Goal: Find specific page/section: Locate a particular part of the current website

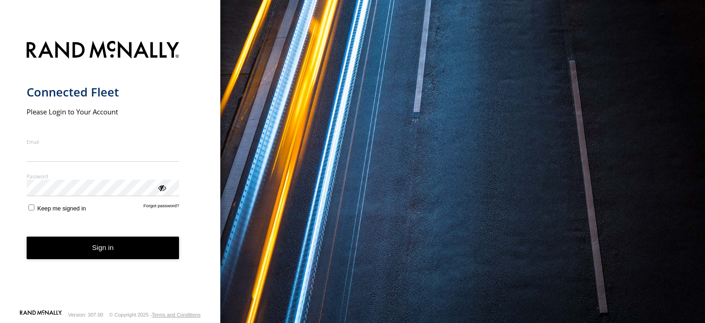
type input "**********"
click at [128, 258] on button "Sign in" at bounding box center [103, 247] width 153 height 22
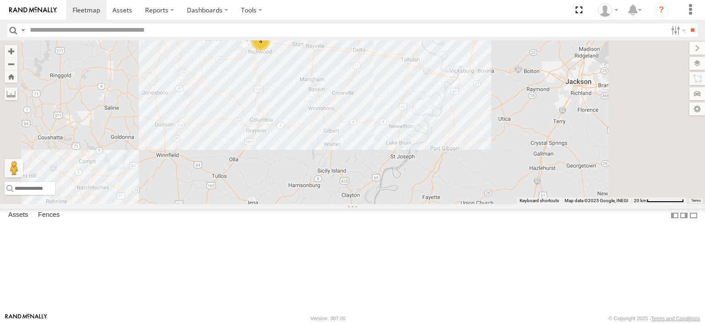
drag, startPoint x: 384, startPoint y: 216, endPoint x: 302, endPoint y: 72, distance: 165.9
click at [302, 72] on div "4 Unit 171" at bounding box center [352, 121] width 705 height 163
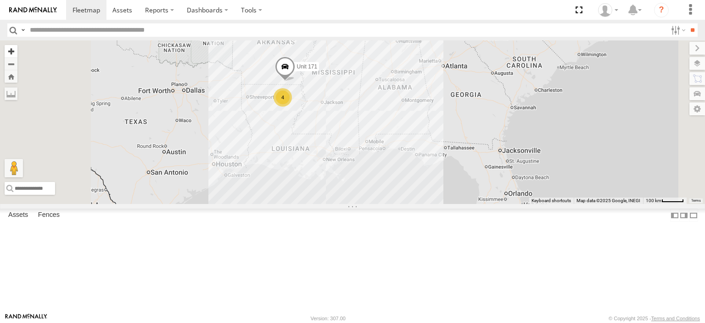
click at [17, 51] on button "Zoom in" at bounding box center [11, 51] width 13 height 12
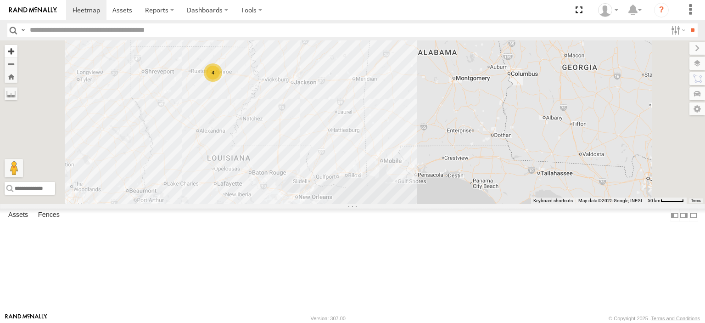
click at [17, 51] on button "Zoom in" at bounding box center [11, 51] width 13 height 12
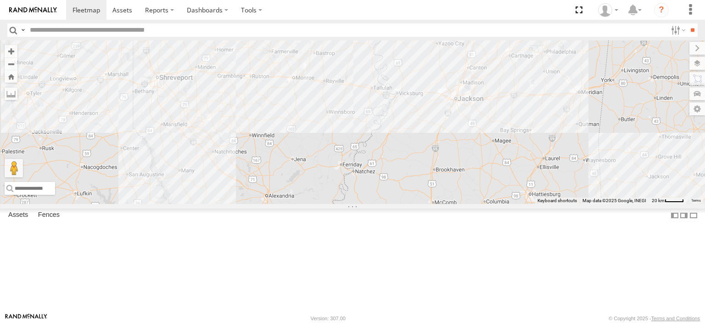
drag, startPoint x: 354, startPoint y: 99, endPoint x: 579, endPoint y: 160, distance: 233.5
click at [579, 159] on div "Unit 171" at bounding box center [352, 121] width 705 height 163
click at [17, 51] on button "Zoom in" at bounding box center [11, 51] width 13 height 12
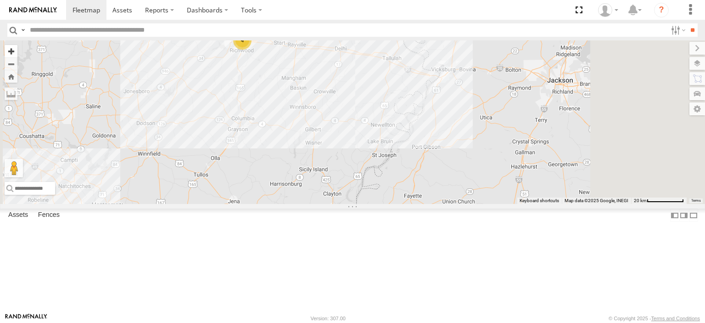
click at [17, 51] on button "Zoom in" at bounding box center [11, 51] width 13 height 12
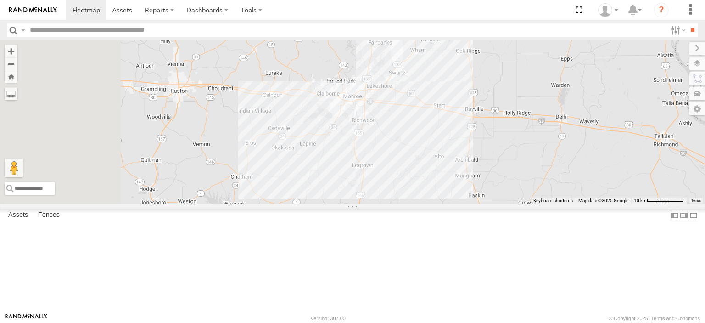
drag, startPoint x: 321, startPoint y: 101, endPoint x: 555, endPoint y: 244, distance: 273.8
click at [555, 204] on div "Unit 171" at bounding box center [352, 121] width 705 height 163
click at [17, 51] on button "Zoom in" at bounding box center [11, 51] width 13 height 12
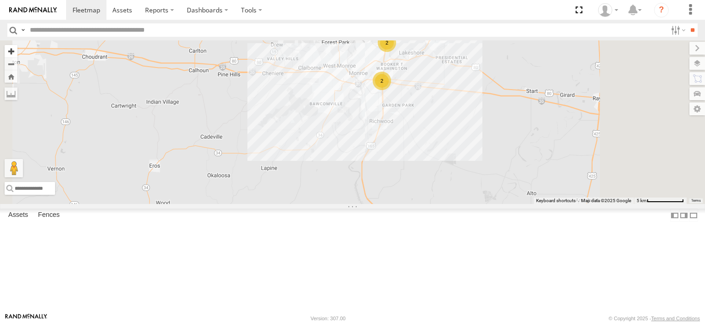
click at [17, 51] on button "Zoom in" at bounding box center [11, 51] width 13 height 12
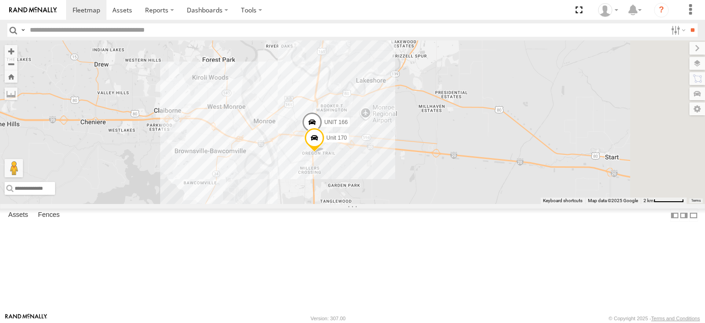
drag, startPoint x: 371, startPoint y: 104, endPoint x: 273, endPoint y: 191, distance: 131.3
click at [273, 191] on div "Unit 171 UNIT 166 Unit 170" at bounding box center [352, 121] width 705 height 163
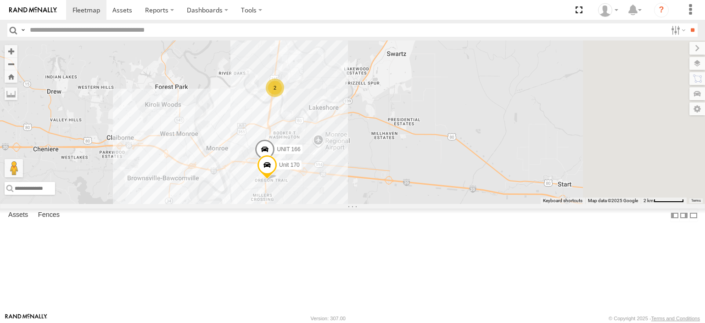
drag, startPoint x: 454, startPoint y: 207, endPoint x: 390, endPoint y: 244, distance: 73.4
click at [390, 204] on div "Unit 171 UNIT 166 Unit 170 2" at bounding box center [352, 121] width 705 height 163
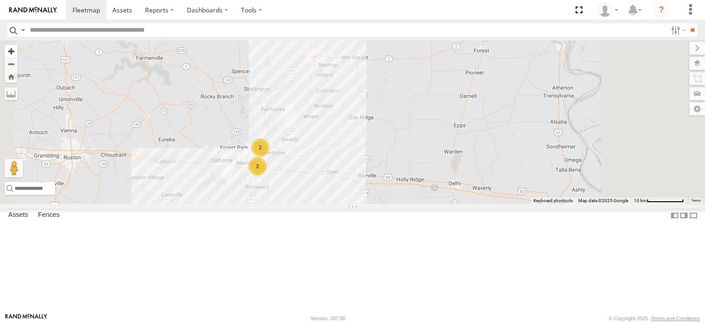
click at [17, 49] on button "Zoom in" at bounding box center [11, 51] width 13 height 12
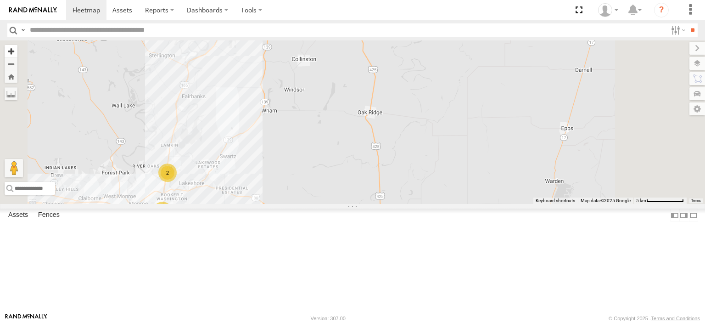
click at [17, 49] on button "Zoom in" at bounding box center [11, 51] width 13 height 12
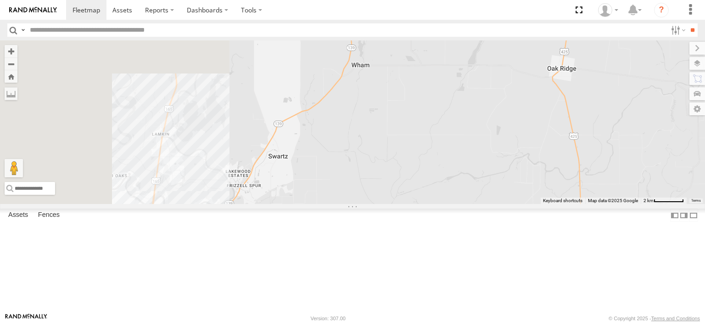
drag, startPoint x: 303, startPoint y: 196, endPoint x: 543, endPoint y: 118, distance: 251.7
click at [538, 124] on div "Unit 171" at bounding box center [352, 121] width 705 height 163
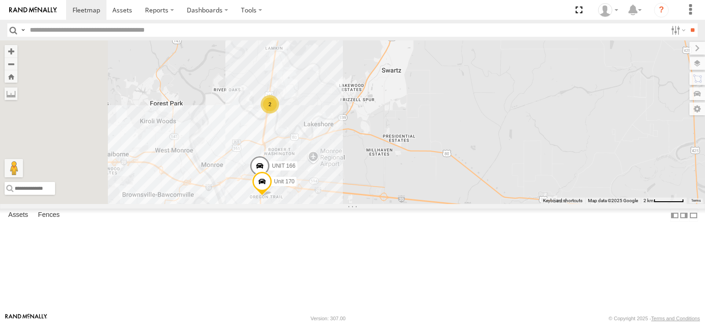
drag, startPoint x: 469, startPoint y: 164, endPoint x: 496, endPoint y: 137, distance: 38.6
click at [496, 137] on div "Unit 171 UNIT 166 2 Unit 170" at bounding box center [352, 121] width 705 height 163
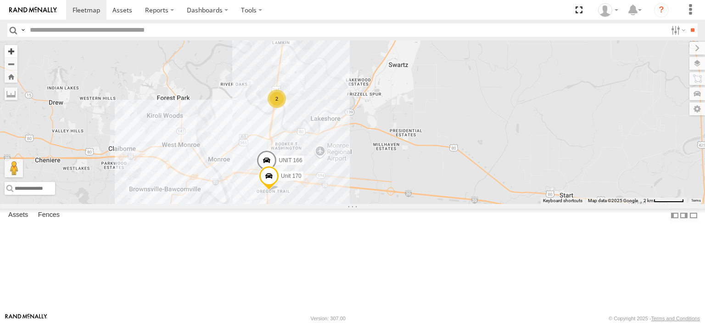
click at [17, 50] on button "Zoom in" at bounding box center [11, 51] width 13 height 12
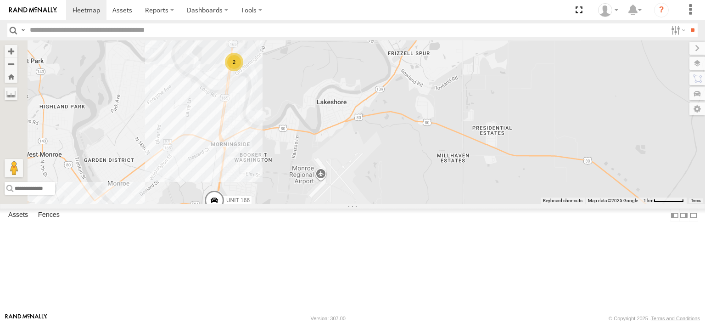
drag, startPoint x: 365, startPoint y: 211, endPoint x: 399, endPoint y: 196, distance: 37.0
click at [399, 196] on div "Unit 171 UNIT 166 Unit 170 2" at bounding box center [352, 121] width 705 height 163
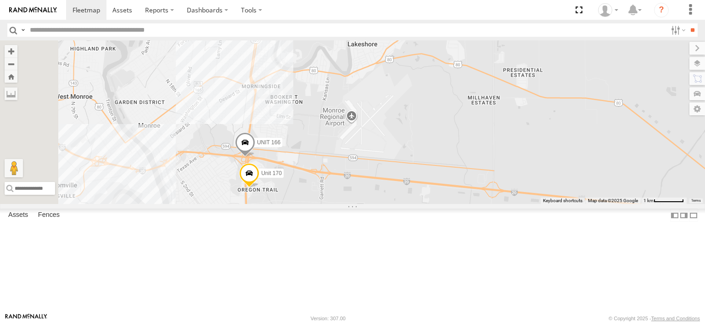
drag, startPoint x: 394, startPoint y: 219, endPoint x: 411, endPoint y: 178, distance: 45.3
click at [411, 179] on div "Unit 171 UNIT 166 Unit 170 2" at bounding box center [352, 121] width 705 height 163
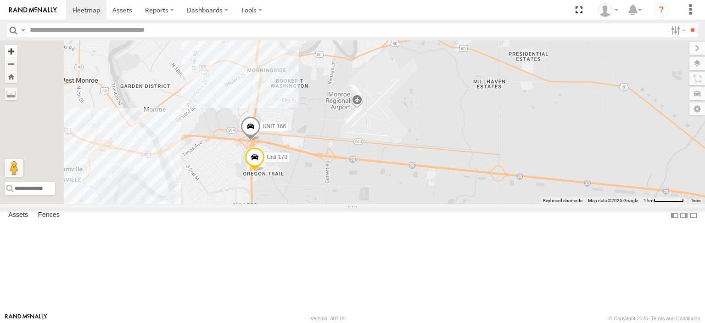
click at [17, 54] on button "Zoom in" at bounding box center [11, 51] width 13 height 12
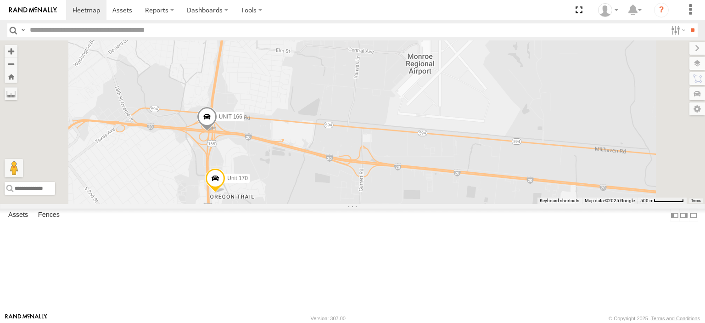
drag, startPoint x: 376, startPoint y: 157, endPoint x: 402, endPoint y: 139, distance: 31.6
click at [402, 139] on div "Unit 171 UNIT 166 Unit 170" at bounding box center [352, 121] width 705 height 163
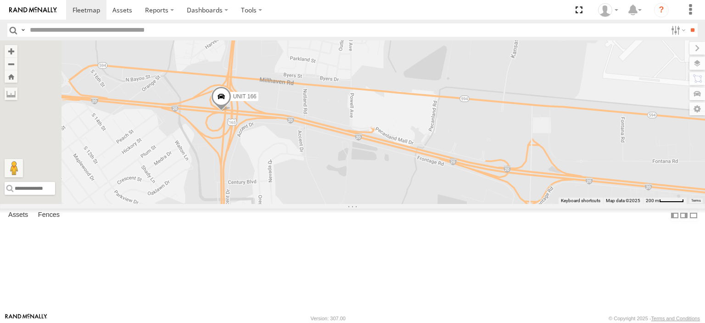
drag, startPoint x: 331, startPoint y: 206, endPoint x: 411, endPoint y: 250, distance: 91.2
click at [410, 204] on div "Unit 171 UNIT 166 Unit 170" at bounding box center [352, 121] width 705 height 163
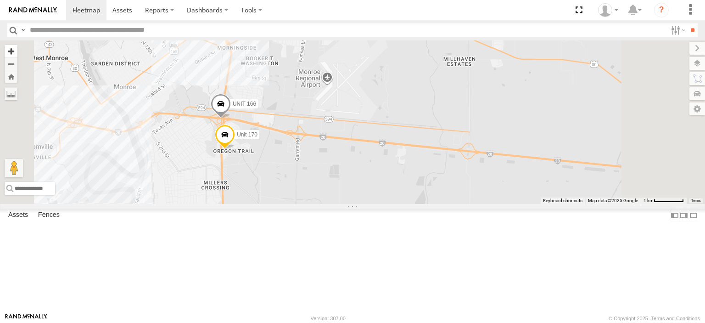
click at [17, 49] on button "Zoom in" at bounding box center [11, 51] width 13 height 12
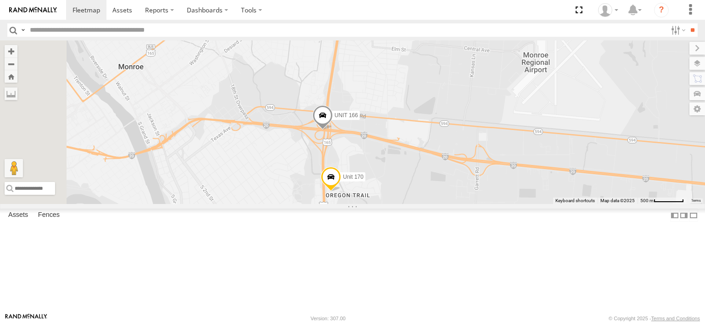
drag, startPoint x: 309, startPoint y: 116, endPoint x: 544, endPoint y: 132, distance: 234.6
click at [544, 132] on div "Unit 171 UNIT 166 Unit 170" at bounding box center [352, 121] width 705 height 163
click at [17, 52] on button "Zoom in" at bounding box center [11, 51] width 13 height 12
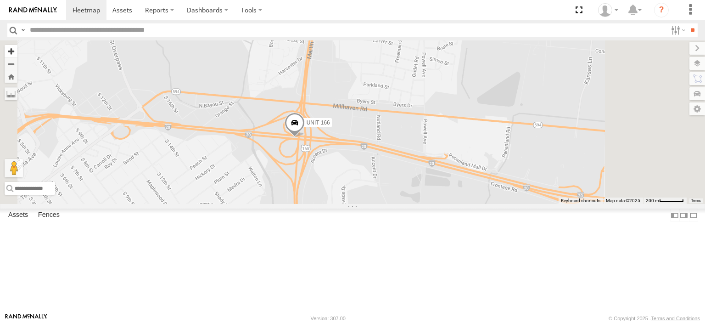
click at [17, 52] on button "Zoom in" at bounding box center [11, 51] width 13 height 12
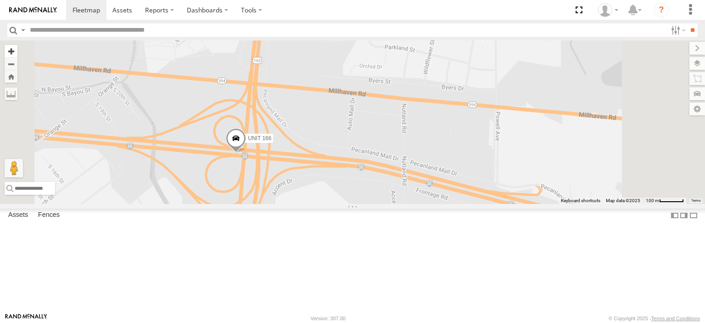
click at [17, 52] on button "Zoom in" at bounding box center [11, 51] width 13 height 12
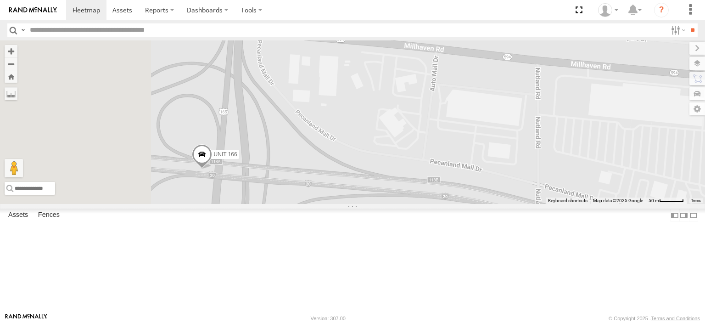
drag, startPoint x: 378, startPoint y: 196, endPoint x: 516, endPoint y: 162, distance: 142.8
click at [514, 163] on div "Unit 171 UNIT 166 Unit 170" at bounding box center [352, 121] width 705 height 163
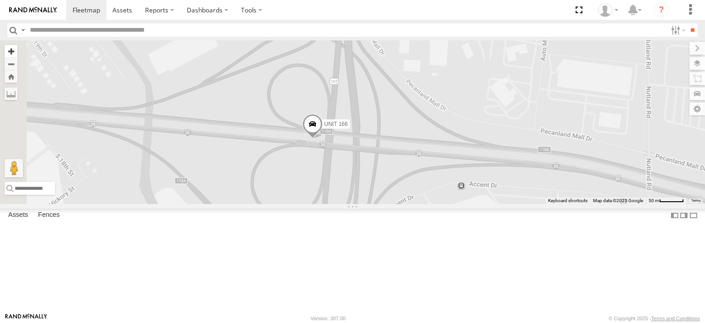
click at [17, 51] on button "Zoom in" at bounding box center [11, 51] width 13 height 12
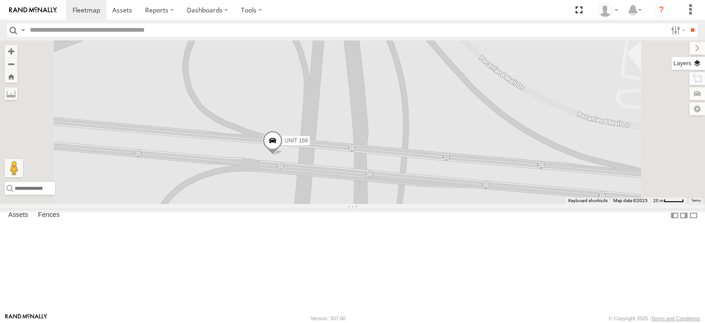
click at [698, 67] on label at bounding box center [689, 63] width 34 height 13
click at [0, 0] on span "Basemaps" at bounding box center [0, 0] width 0 height 0
click at [0, 0] on span "Satellite" at bounding box center [0, 0] width 0 height 0
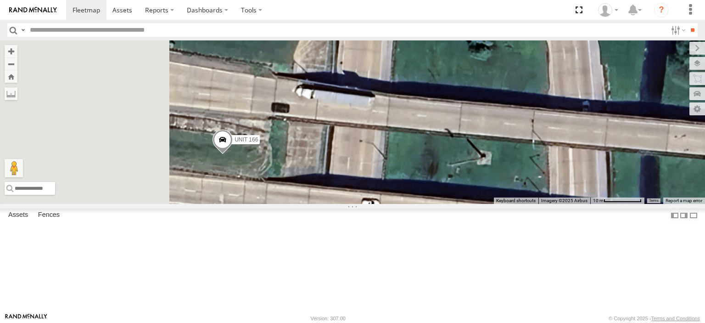
drag, startPoint x: 301, startPoint y: 212, endPoint x: 406, endPoint y: 197, distance: 105.7
click at [406, 197] on div "Unit 171 UNIT 166 Unit 170" at bounding box center [352, 121] width 705 height 163
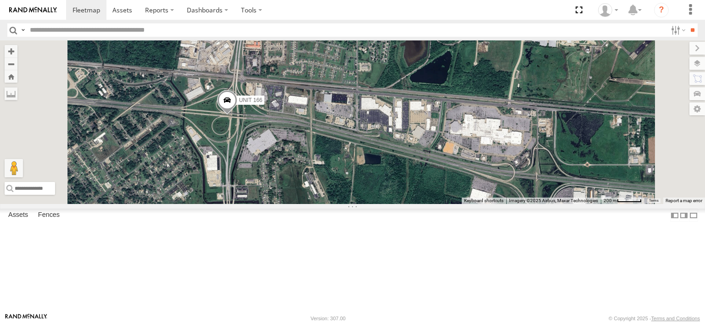
drag, startPoint x: 375, startPoint y: 236, endPoint x: 421, endPoint y: 244, distance: 46.6
click at [421, 204] on div "Unit 171 UNIT 166 Unit 170" at bounding box center [352, 121] width 705 height 163
click at [0, 0] on span "Roadmap" at bounding box center [0, 0] width 0 height 0
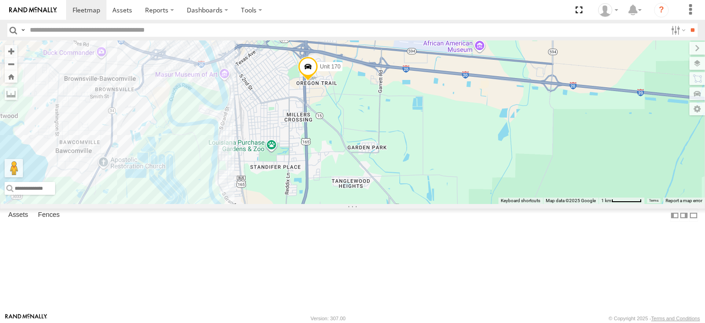
drag, startPoint x: 516, startPoint y: 265, endPoint x: 456, endPoint y: 117, distance: 160.0
click at [456, 118] on div "Unit 171 UNIT 166 Unit 170 2" at bounding box center [352, 121] width 705 height 163
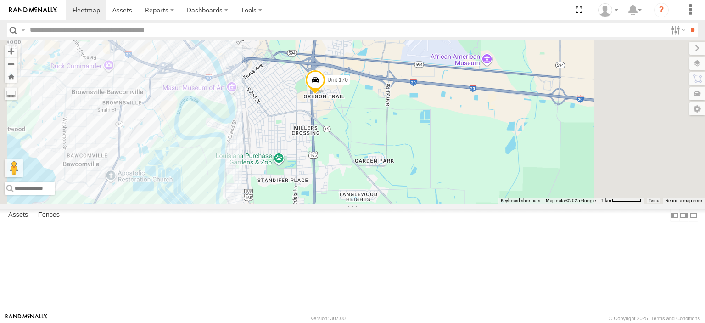
drag, startPoint x: 469, startPoint y: 129, endPoint x: 467, endPoint y: 282, distance: 153.3
click at [467, 204] on div "Unit 171 UNIT 166 Unit 170" at bounding box center [352, 121] width 705 height 163
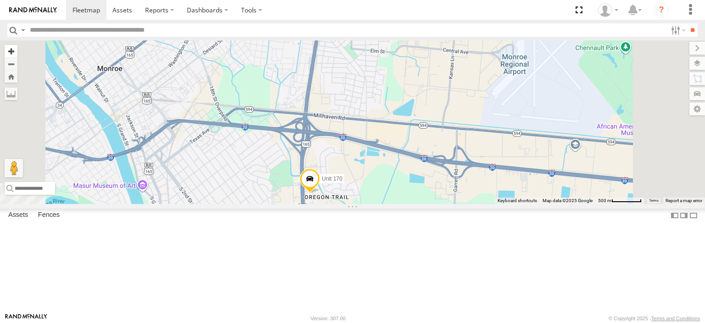
click at [17, 48] on button "Zoom in" at bounding box center [11, 51] width 13 height 12
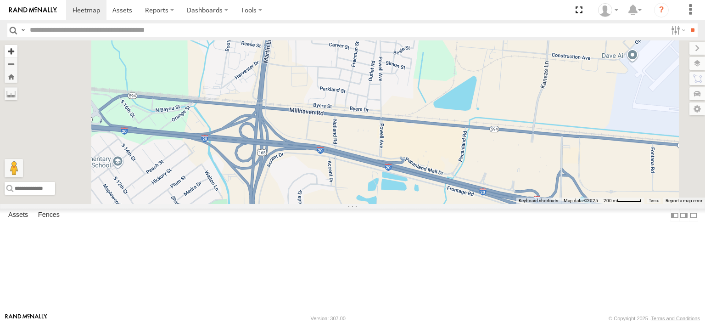
click at [17, 48] on button "Zoom in" at bounding box center [11, 51] width 13 height 12
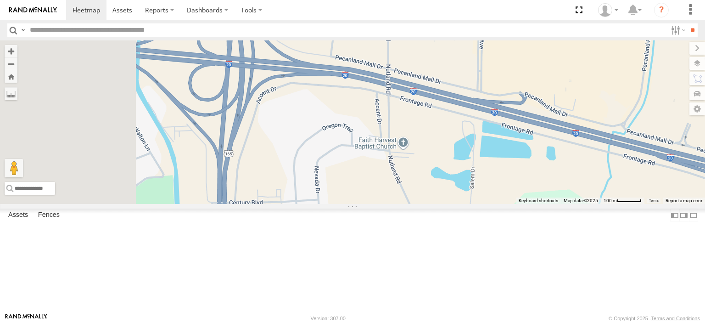
drag, startPoint x: 393, startPoint y: 227, endPoint x: 471, endPoint y: 119, distance: 132.8
click at [470, 120] on div "Unit 171 UNIT 166 Unit 170" at bounding box center [352, 121] width 705 height 163
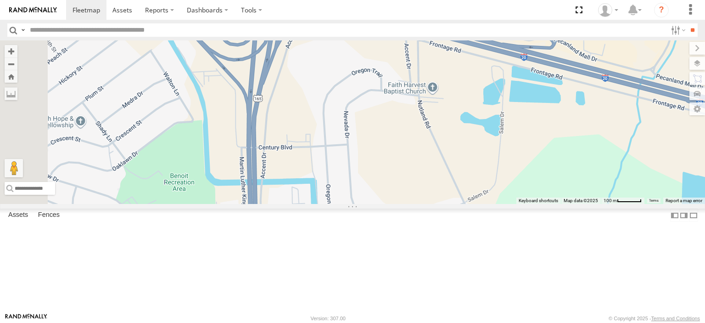
drag, startPoint x: 452, startPoint y: 236, endPoint x: 447, endPoint y: 144, distance: 92.4
click at [457, 168] on div "Unit 171 UNIT 166 Unit 170" at bounding box center [352, 121] width 705 height 163
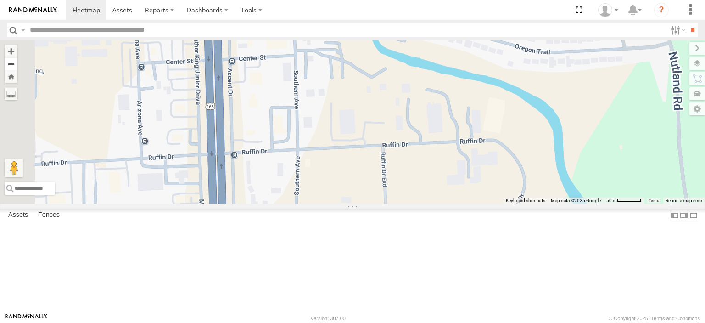
click at [17, 66] on button "Zoom out" at bounding box center [11, 63] width 13 height 13
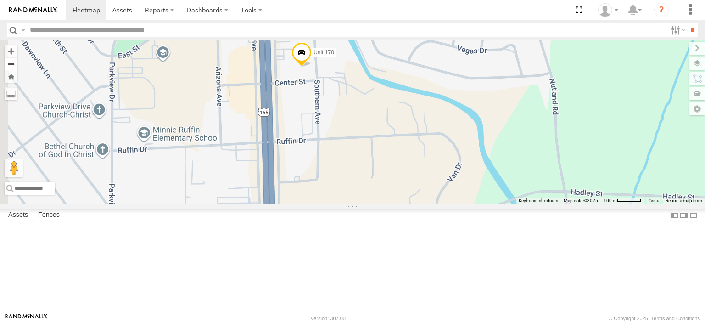
click at [17, 66] on button "Zoom out" at bounding box center [11, 63] width 13 height 13
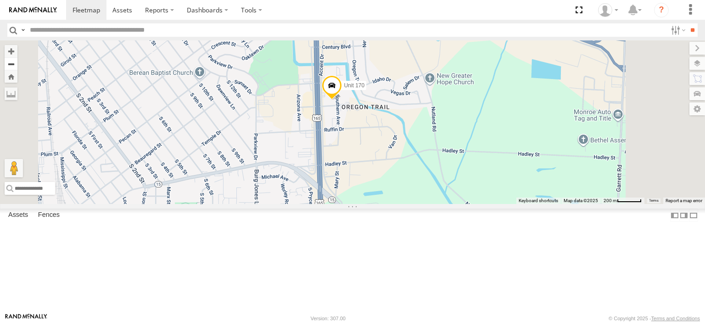
click at [17, 66] on button "Zoom out" at bounding box center [11, 63] width 13 height 13
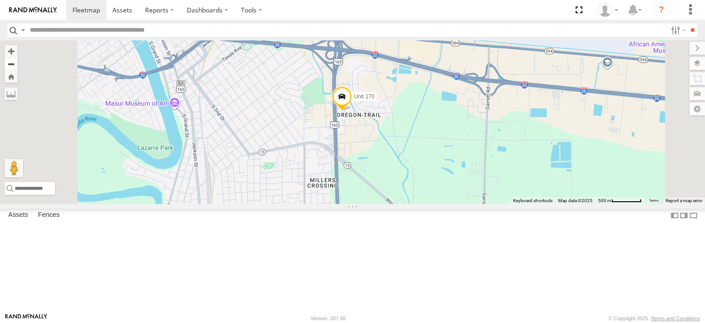
click at [17, 66] on button "Zoom out" at bounding box center [11, 63] width 13 height 13
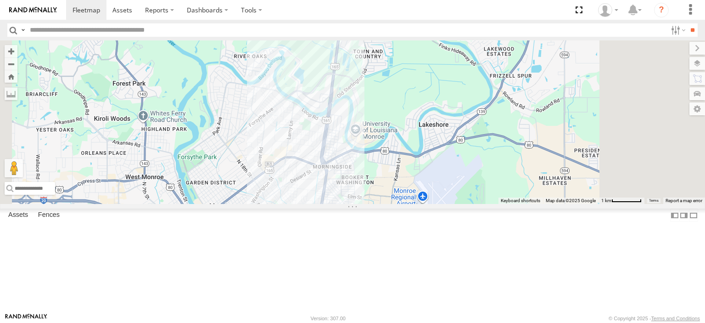
drag, startPoint x: 387, startPoint y: 94, endPoint x: 360, endPoint y: 247, distance: 155.7
click at [360, 204] on div "Unit 171 UNIT 166 Unit 170" at bounding box center [352, 121] width 705 height 163
drag, startPoint x: 410, startPoint y: 216, endPoint x: 336, endPoint y: 127, distance: 115.7
click at [338, 129] on div "Unit 171 UNIT 166 Unit 170 2" at bounding box center [352, 121] width 705 height 163
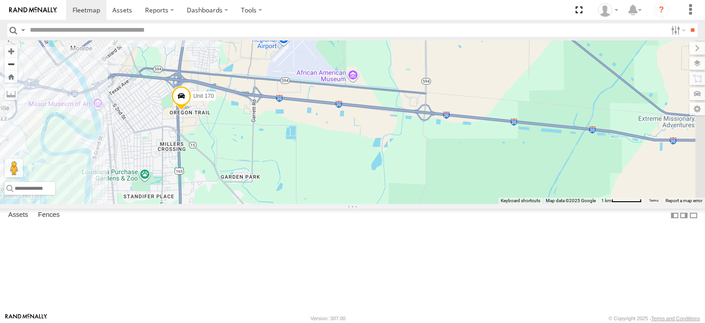
click at [17, 66] on button "Zoom out" at bounding box center [11, 63] width 13 height 13
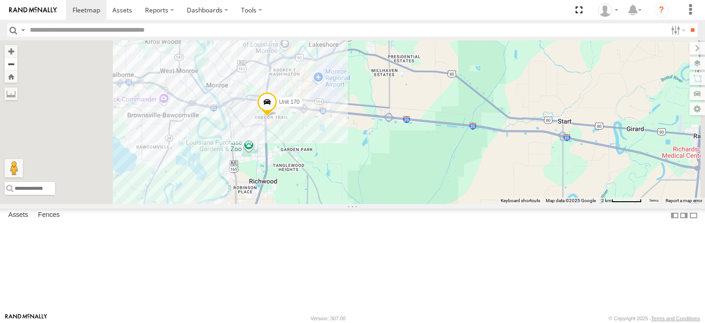
click at [17, 66] on button "Zoom out" at bounding box center [11, 63] width 13 height 13
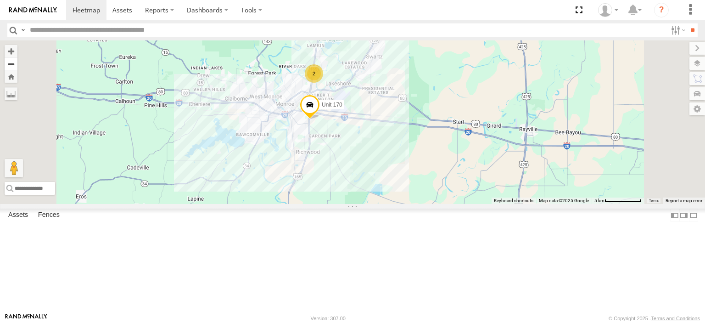
click at [17, 66] on button "Zoom out" at bounding box center [11, 63] width 13 height 13
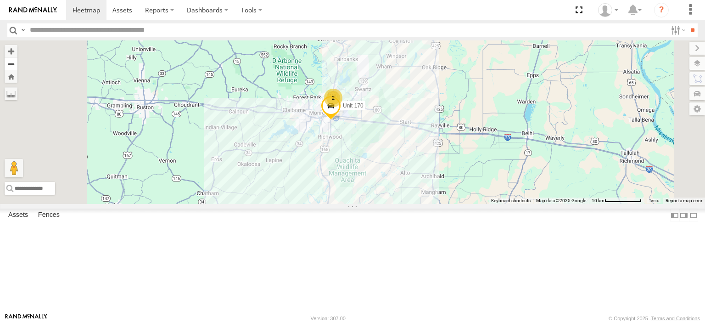
click at [17, 66] on button "Zoom out" at bounding box center [11, 63] width 13 height 13
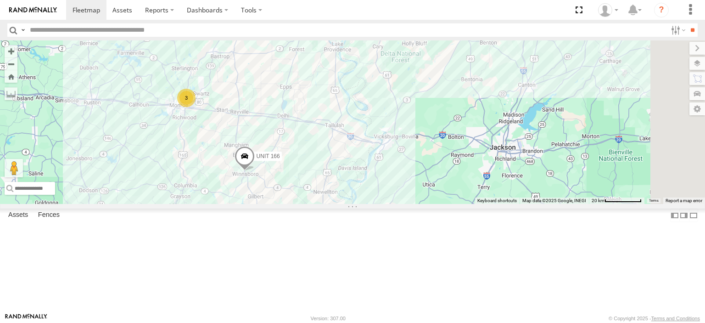
drag, startPoint x: 465, startPoint y: 221, endPoint x: 306, endPoint y: 209, distance: 159.2
click at [306, 204] on div "Unit 171 UNIT 166 3" at bounding box center [352, 121] width 705 height 163
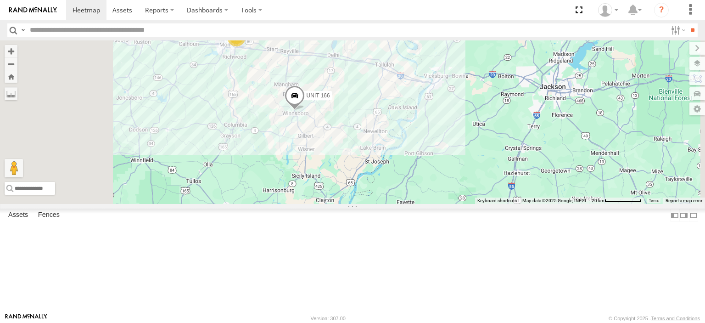
drag, startPoint x: 402, startPoint y: 236, endPoint x: 473, endPoint y: 140, distance: 119.1
click at [462, 162] on div "Unit 171 UNIT 166 3" at bounding box center [352, 121] width 705 height 163
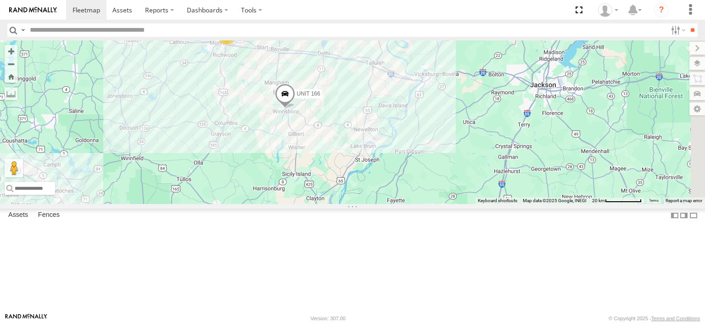
drag, startPoint x: 447, startPoint y: 153, endPoint x: 371, endPoint y: 245, distance: 119.0
click at [379, 204] on div "Unit 171 UNIT 166 3" at bounding box center [352, 121] width 705 height 163
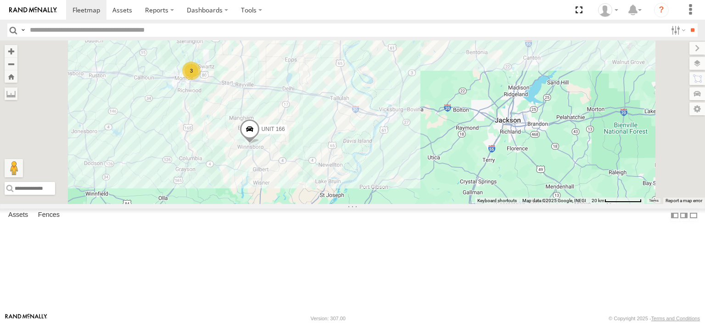
click at [260, 144] on span at bounding box center [250, 131] width 20 height 25
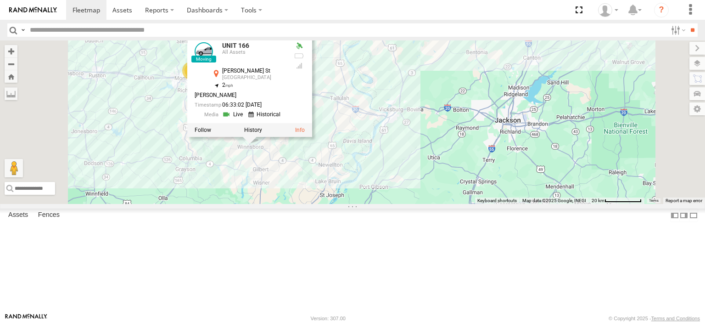
click at [405, 204] on div "Unit 171 UNIT 166 3 UNIT 166 All Assets [PERSON_NAME][GEOGRAPHIC_DATA] 32.17761…" at bounding box center [352, 121] width 705 height 163
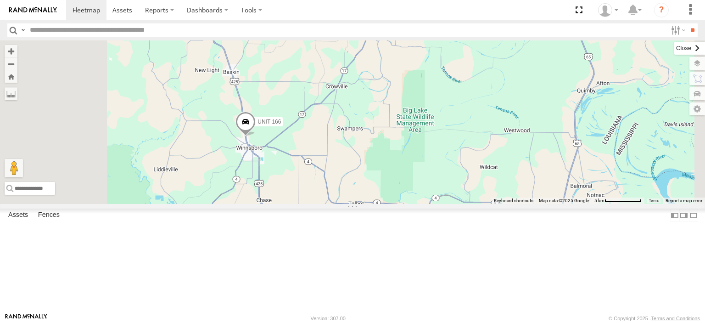
click at [674, 47] on label at bounding box center [689, 48] width 31 height 13
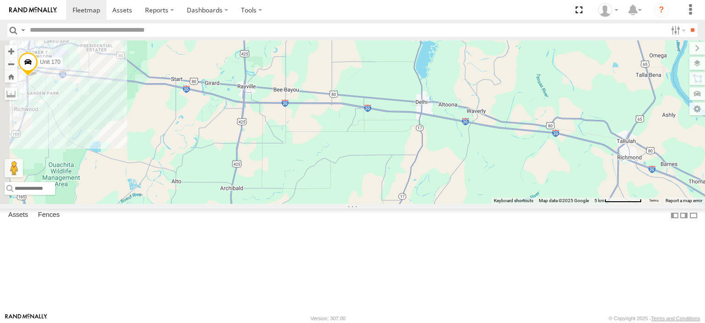
drag, startPoint x: 479, startPoint y: 90, endPoint x: 503, endPoint y: 269, distance: 179.6
click at [503, 204] on div "Unit 171 UNIT 166 Unit 170" at bounding box center [352, 121] width 705 height 163
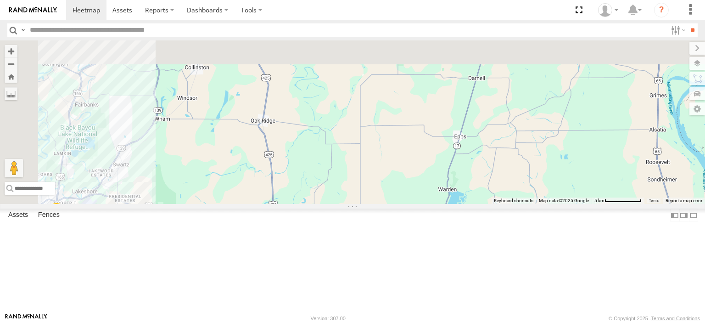
drag, startPoint x: 419, startPoint y: 131, endPoint x: 450, endPoint y: 305, distance: 176.3
click at [450, 204] on div "Unit 171 UNIT 166 Unit 170" at bounding box center [352, 121] width 705 height 163
